Goal: Task Accomplishment & Management: Manage account settings

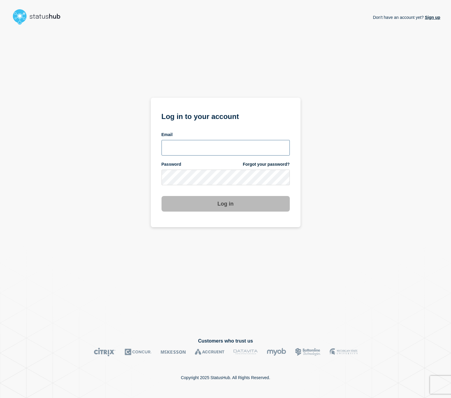
type input "[EMAIL_ADDRESS][DOMAIN_NAME]"
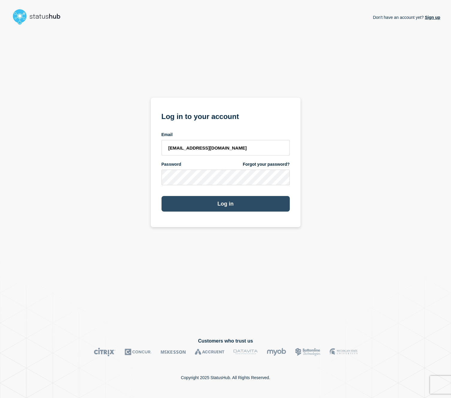
click at [225, 203] on button "Log in" at bounding box center [225, 204] width 128 height 16
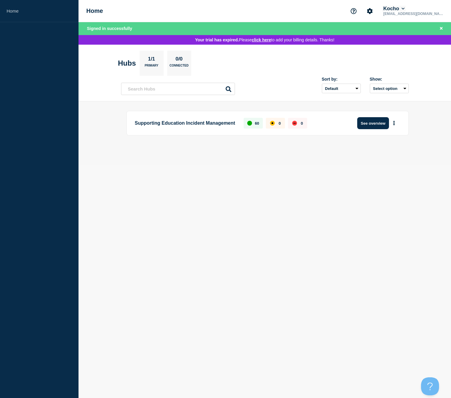
click at [405, 8] on button "Kocho" at bounding box center [394, 9] width 24 height 6
click at [419, 83] on button "Log out" at bounding box center [417, 80] width 15 height 5
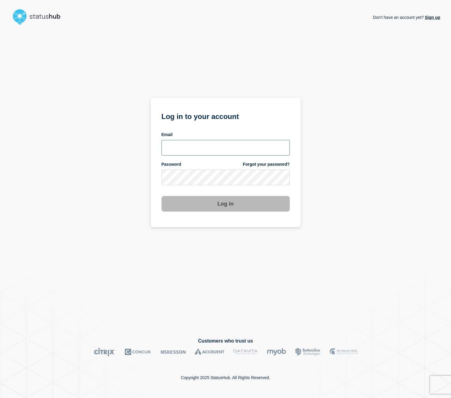
type input "[EMAIL_ADDRESS][DOMAIN_NAME]"
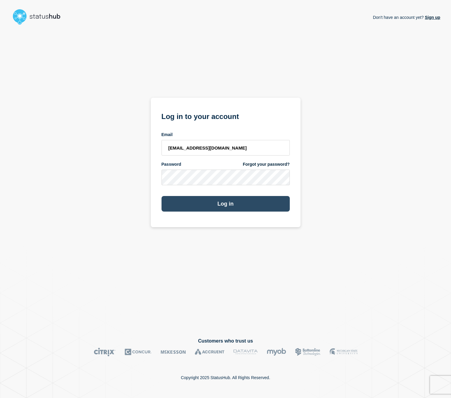
click at [219, 206] on button "Log in" at bounding box center [225, 204] width 128 height 16
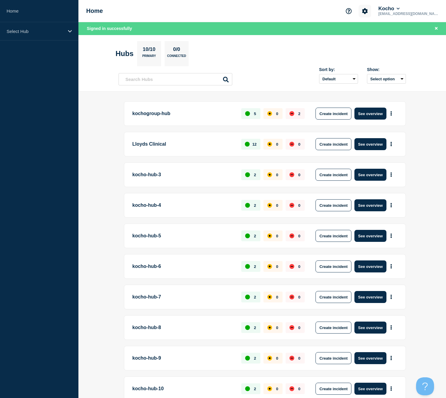
click at [368, 11] on icon "Account settings" at bounding box center [365, 11] width 6 height 6
click at [372, 37] on link "Team Members" at bounding box center [373, 35] width 31 height 5
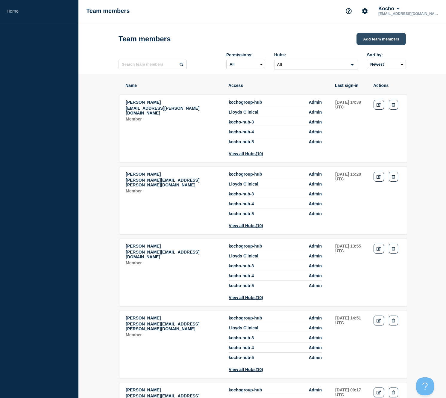
click at [370, 41] on button "Add team members" at bounding box center [381, 39] width 49 height 12
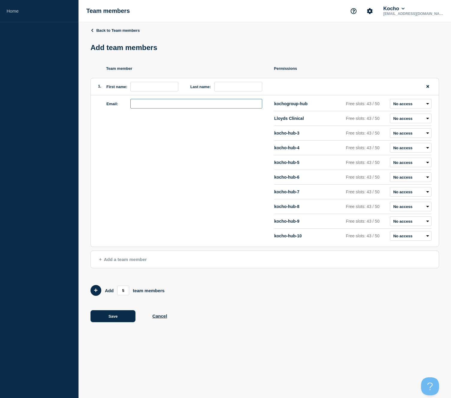
click at [169, 108] on input "email" at bounding box center [196, 104] width 132 height 10
paste input "matt.chandler@kocho.co.uk"
type input "matt.chandler@kocho.co.uk"
click at [419, 108] on select "Admin Manager Editor No access" at bounding box center [411, 104] width 42 height 10
click at [390, 102] on select "Admin Manager Editor No access" at bounding box center [411, 104] width 42 height 10
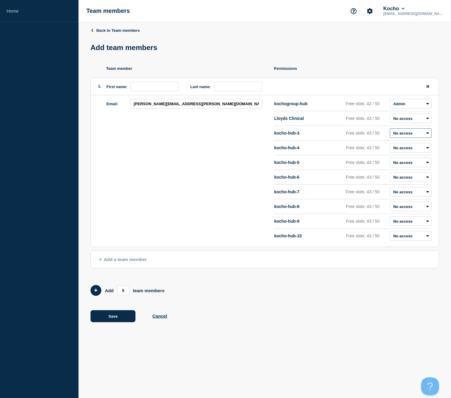
click at [428, 137] on select "Admin Manager Editor No access" at bounding box center [411, 133] width 42 height 10
click at [421, 108] on select "Admin Manager Editor No access" at bounding box center [411, 104] width 42 height 10
select select "2"
click at [390, 102] on select "Admin Manager Editor No access" at bounding box center [411, 104] width 42 height 10
click at [423, 136] on select "Admin Manager Editor No access" at bounding box center [411, 133] width 42 height 10
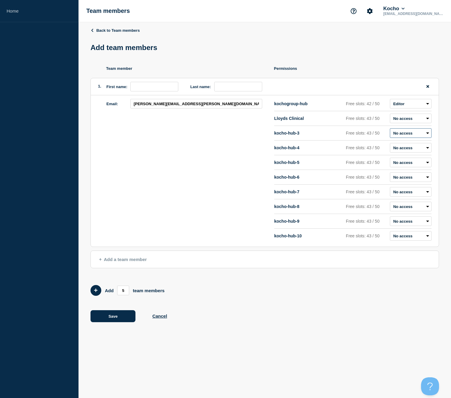
select select "1"
click at [390, 131] on select "Admin Manager Editor No access" at bounding box center [411, 133] width 42 height 10
click at [411, 150] on select "Admin Manager Editor No access" at bounding box center [411, 148] width 42 height 10
select select "1"
click at [390, 146] on select "Admin Manager Editor No access" at bounding box center [411, 148] width 42 height 10
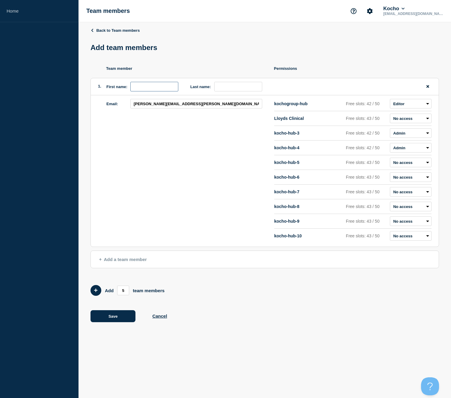
click at [145, 90] on input "first name" at bounding box center [154, 87] width 48 height 10
type input "Matt"
click at [149, 107] on input "matt.chandler@kocho.co.uk" at bounding box center [196, 104] width 132 height 10
click at [229, 90] on input "last name" at bounding box center [238, 87] width 48 height 10
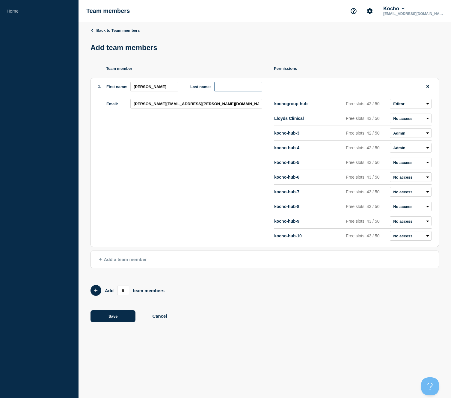
paste input "chandler"
click at [219, 90] on input "chandler" at bounding box center [238, 87] width 48 height 10
type input "Chandler"
click at [118, 322] on button "Save" at bounding box center [112, 316] width 45 height 12
